Goal: Transaction & Acquisition: Purchase product/service

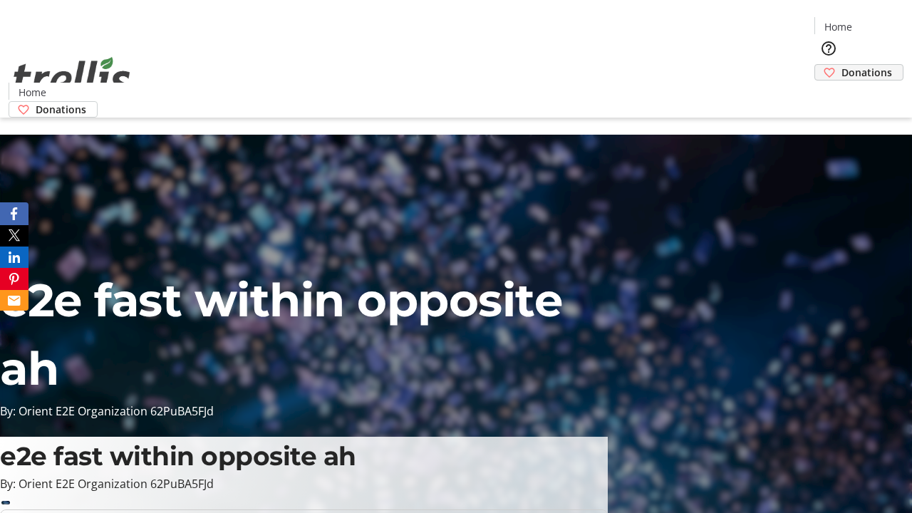
click at [842, 65] on span "Donations" at bounding box center [867, 72] width 51 height 15
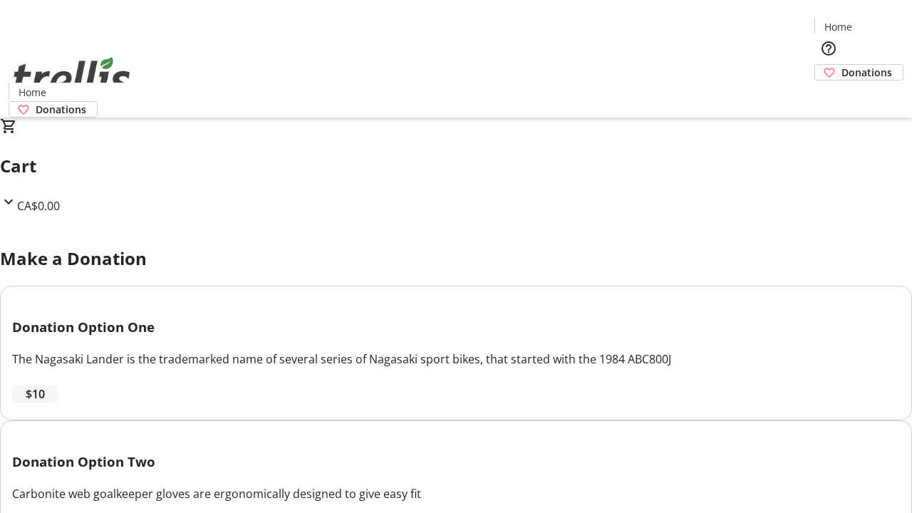
click at [45, 403] on span "$10" at bounding box center [35, 394] width 19 height 17
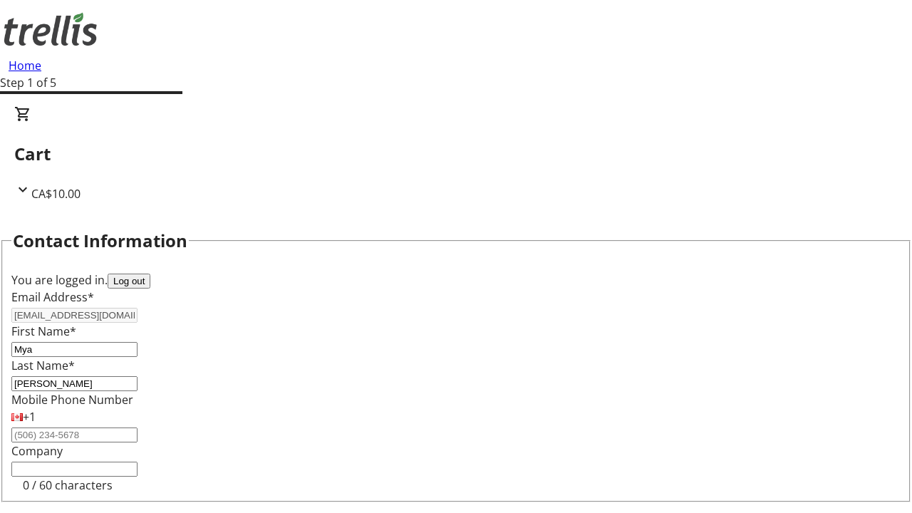
select select "CA"
type input "[STREET_ADDRESS][PERSON_NAME]"
type input "Kelowna"
